Goal: Task Accomplishment & Management: Complete application form

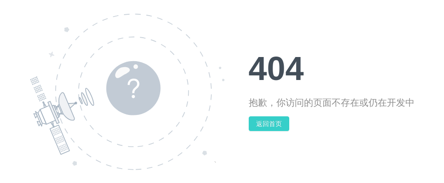
click at [276, 123] on button "返回首页" at bounding box center [269, 124] width 41 height 15
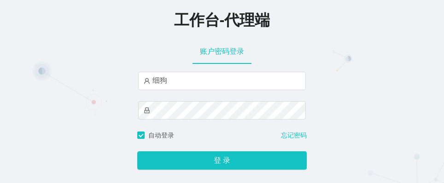
type input "细狗"
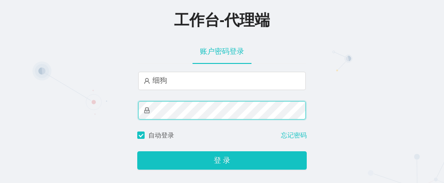
click at [137, 152] on button "登 录" at bounding box center [222, 161] width 170 height 18
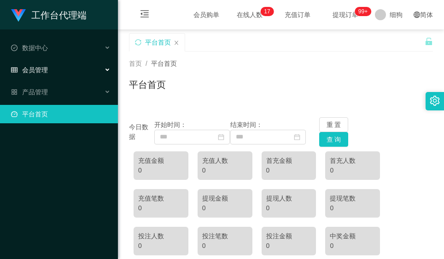
click at [71, 68] on div "会员管理" at bounding box center [59, 70] width 118 height 18
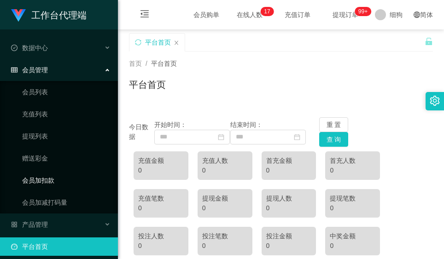
click at [63, 181] on link "会员加扣款" at bounding box center [66, 180] width 88 height 18
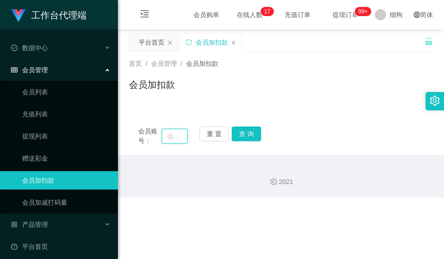
click at [171, 137] on input "text" at bounding box center [175, 136] width 26 height 15
click at [170, 135] on input "text" at bounding box center [175, 136] width 26 height 15
paste input "Yen1111"
type input "Yen1111"
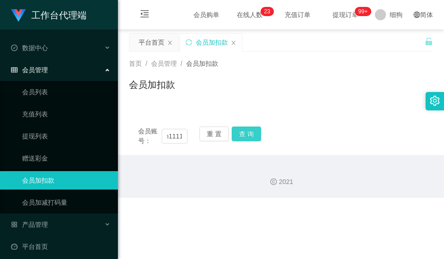
scroll to position [0, 0]
click at [244, 136] on button "查 询" at bounding box center [246, 134] width 29 height 15
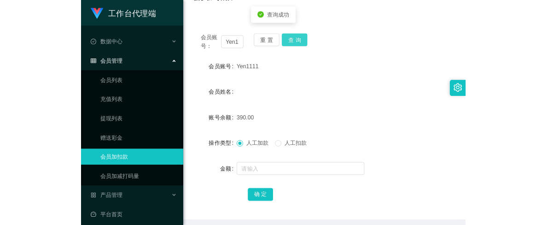
scroll to position [92, 0]
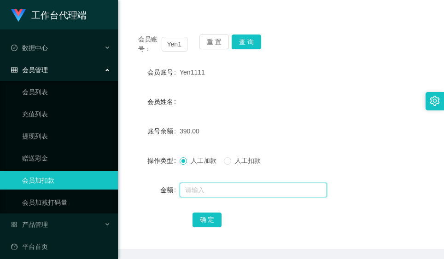
click at [209, 183] on input "text" at bounding box center [253, 190] width 147 height 15
click at [217, 183] on input "text" at bounding box center [253, 190] width 147 height 15
type input "390"
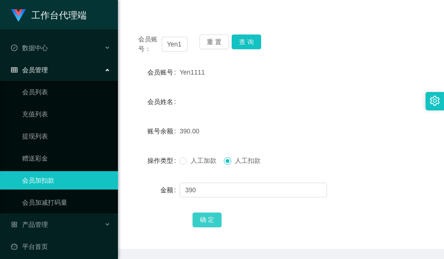
click at [211, 183] on button "确 定" at bounding box center [207, 220] width 29 height 15
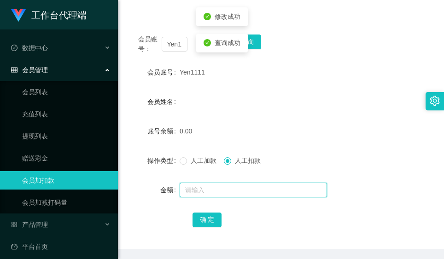
click at [220, 183] on input "text" at bounding box center [253, 190] width 147 height 15
click at [205, 183] on input "text" at bounding box center [253, 190] width 147 height 15
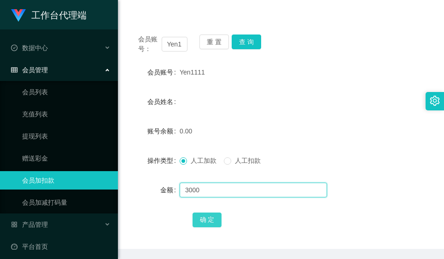
type input "3000"
click at [210, 183] on button "确 定" at bounding box center [207, 220] width 29 height 15
